Goal: Information Seeking & Learning: Learn about a topic

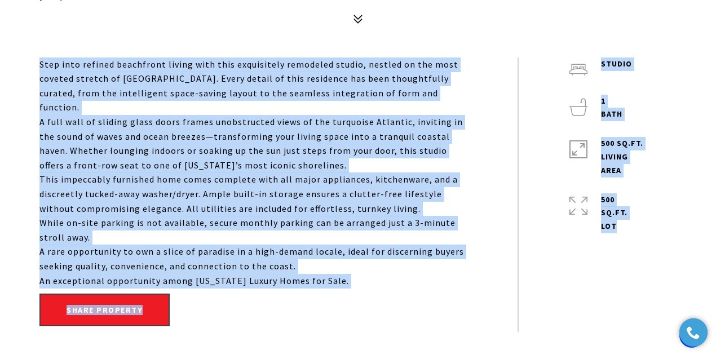
scroll to position [564, 0]
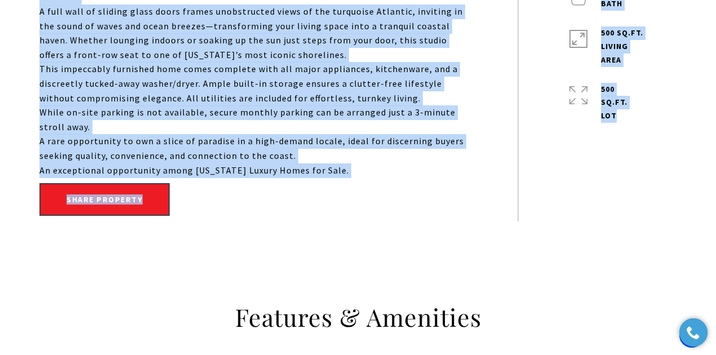
drag, startPoint x: 41, startPoint y: 182, endPoint x: 365, endPoint y: 152, distance: 325.7
click at [365, 152] on div "Step into refined beachfront living with this exquisitely remodeled studio, nes…" at bounding box center [252, 62] width 427 height 231
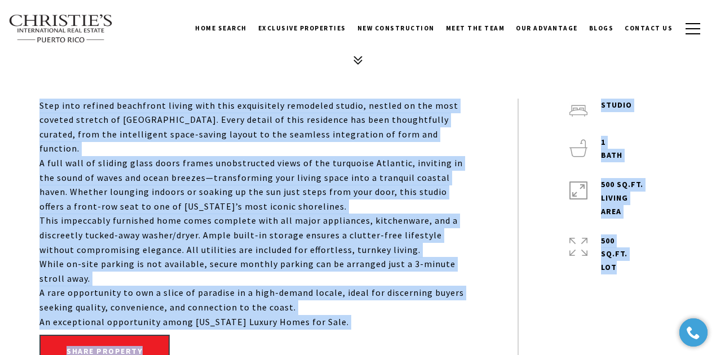
scroll to position [376, 0]
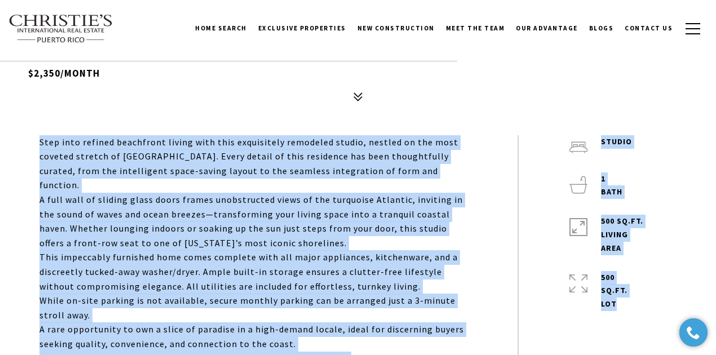
click at [223, 136] on p "Step into refined beachfront living with this exquisitely remodeled studio, nes…" at bounding box center [252, 164] width 427 height 58
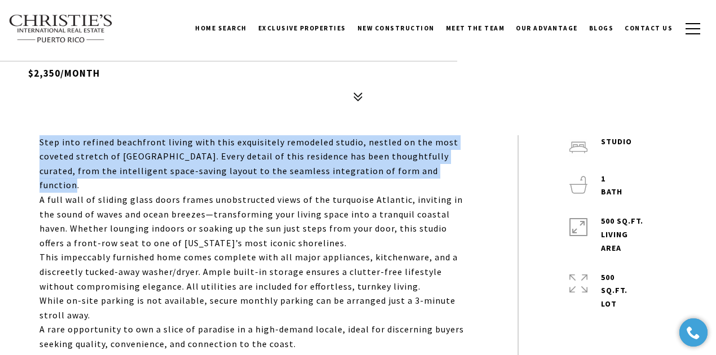
drag, startPoint x: 28, startPoint y: 142, endPoint x: 432, endPoint y: 168, distance: 404.6
click at [432, 168] on div "Step into refined beachfront living with this exquisitely remodeled studio, nes…" at bounding box center [358, 272] width 694 height 275
copy p "Step into refined beachfront living with this exquisitely remodeled studio, nes…"
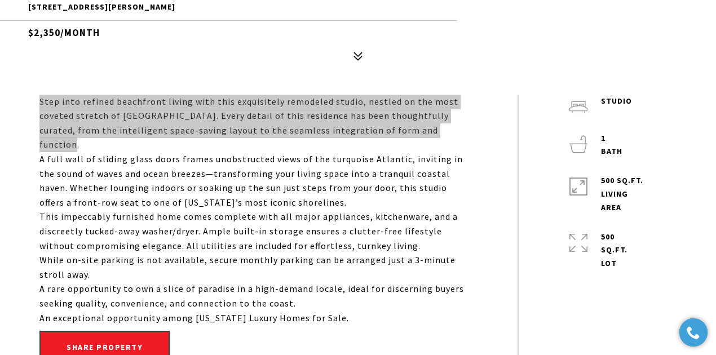
scroll to position [413, 0]
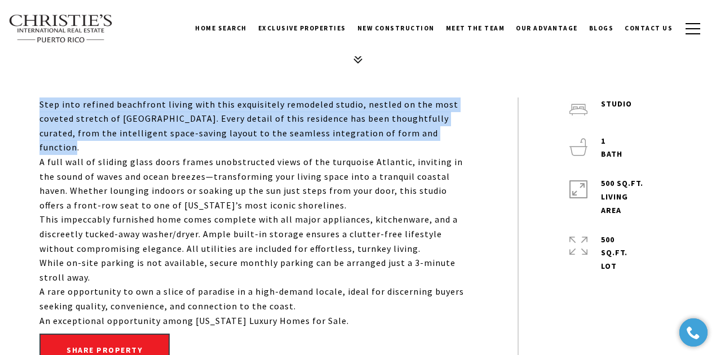
click at [50, 104] on p "Step into refined beachfront living with this exquisitely remodeled studio, nes…" at bounding box center [252, 127] width 427 height 58
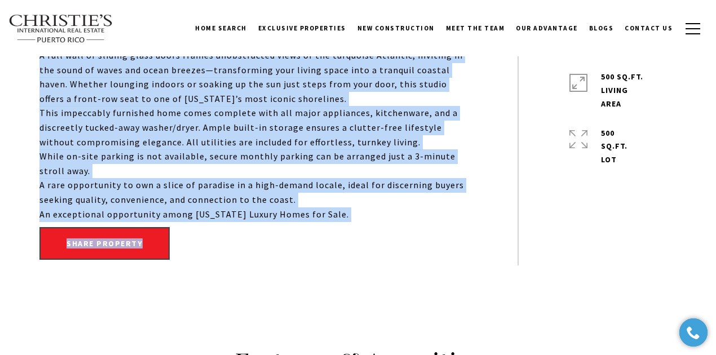
scroll to position [601, 0]
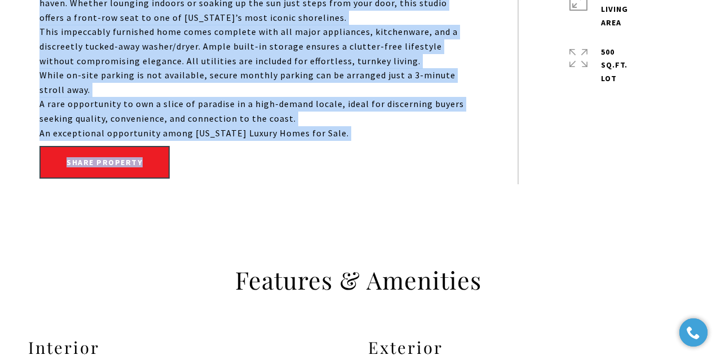
drag, startPoint x: 35, startPoint y: 106, endPoint x: 369, endPoint y: 117, distance: 334.6
click at [369, 117] on div "Step into refined beachfront living with this exquisitely remodeled studio, nes…" at bounding box center [358, 47] width 694 height 275
copy div "Lore ipsu dolorsi ametconsec adipis elit sedd eiusmodtemp incididun utlabo, etd…"
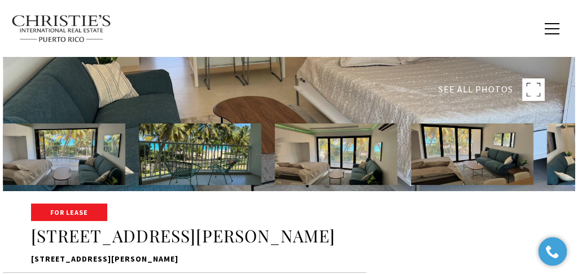
scroll to position [77, 0]
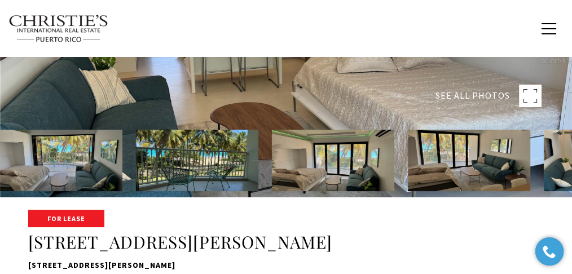
click at [534, 94] on rect at bounding box center [530, 96] width 23 height 23
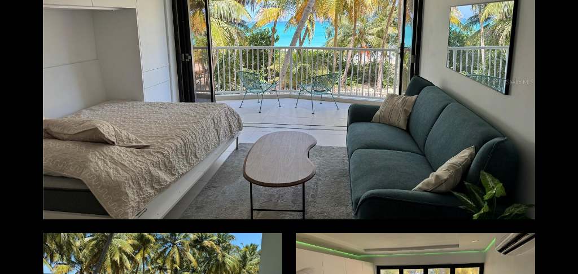
scroll to position [102, 0]
click at [323, 163] on div at bounding box center [289, 82] width 492 height 275
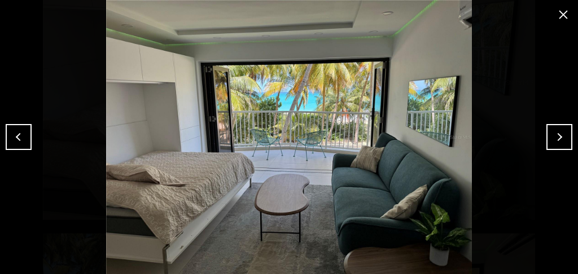
click at [559, 13] on button "close modal" at bounding box center [563, 15] width 18 height 18
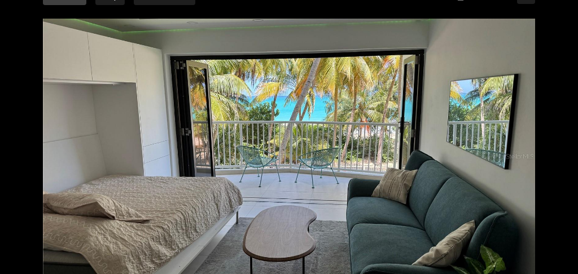
scroll to position [0, 0]
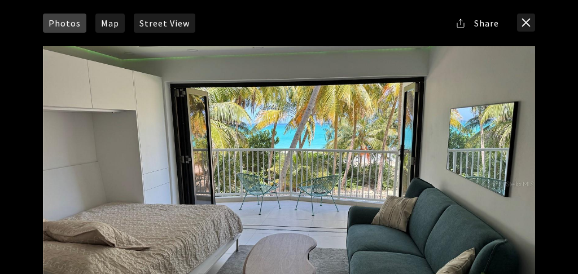
click at [249, 209] on div at bounding box center [289, 183] width 492 height 275
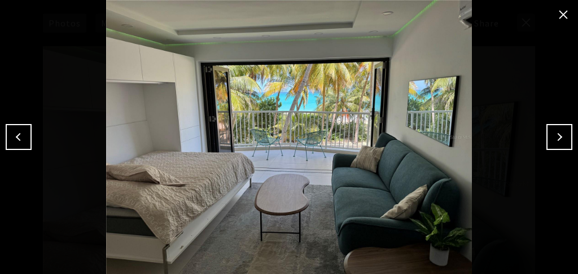
click at [558, 17] on button "close modal" at bounding box center [563, 15] width 18 height 18
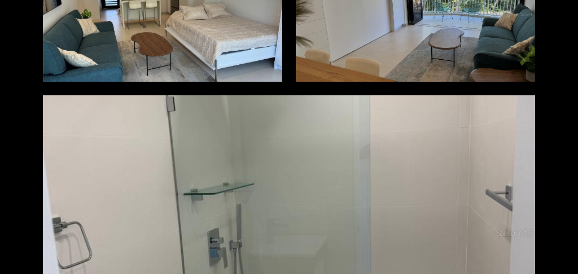
scroll to position [714, 0]
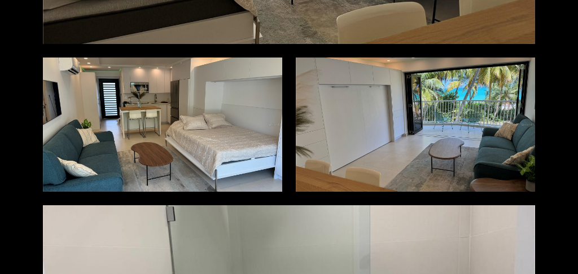
click at [182, 107] on div at bounding box center [162, 125] width 239 height 134
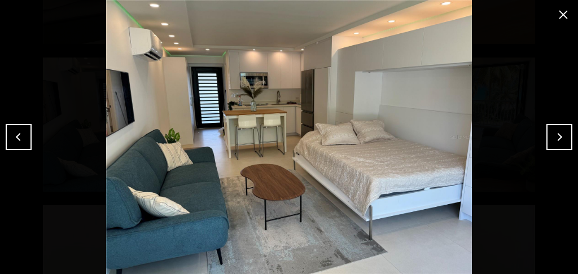
click at [566, 18] on button "close modal" at bounding box center [563, 15] width 18 height 18
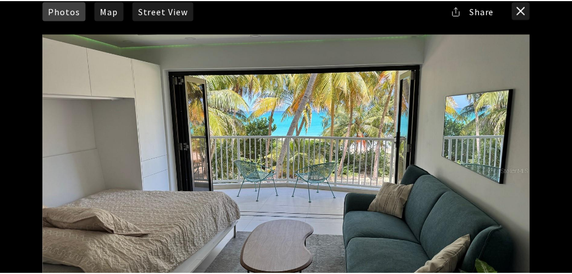
scroll to position [0, 0]
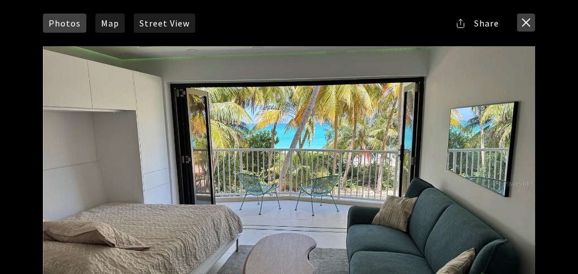
click at [531, 23] on button "close modal" at bounding box center [526, 23] width 18 height 18
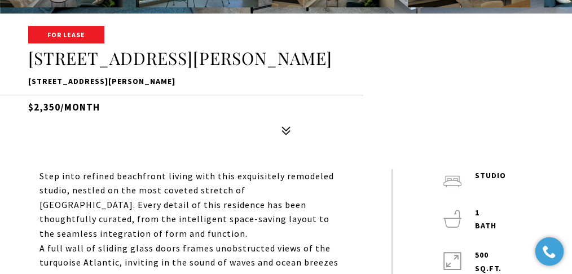
scroll to position [265, 0]
